Goal: Transaction & Acquisition: Purchase product/service

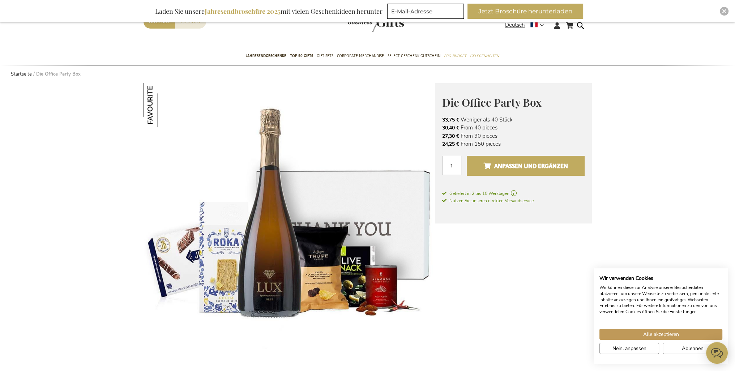
click at [516, 163] on span "Anpassen und ergänzen" at bounding box center [525, 166] width 85 height 12
